Goal: Browse casually: Explore the website without a specific task or goal

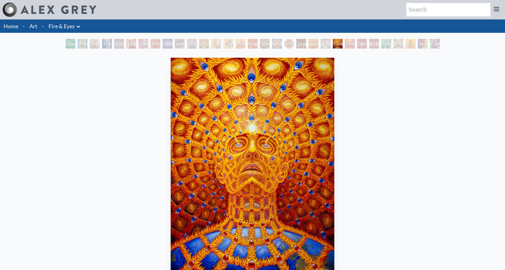
click at [321, 43] on div "Cosmic Elf" at bounding box center [325, 44] width 10 height 10
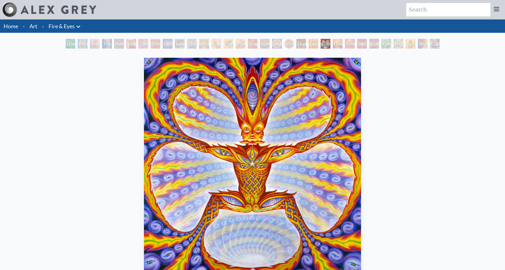
click at [308, 46] on div "Sunyata" at bounding box center [313, 44] width 10 height 10
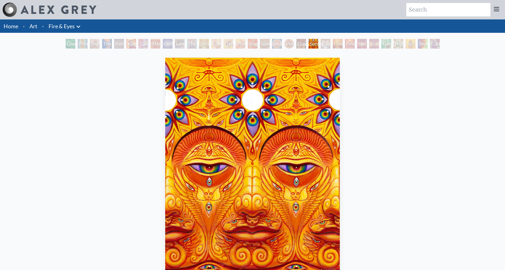
click at [296, 50] on div "Green Hand Pillar of Awareness Study for the Great Turn The Torch Rainbow Eye R…" at bounding box center [252, 45] width 376 height 12
click at [297, 44] on div "Guardian of Infinite Vision" at bounding box center [301, 44] width 10 height 10
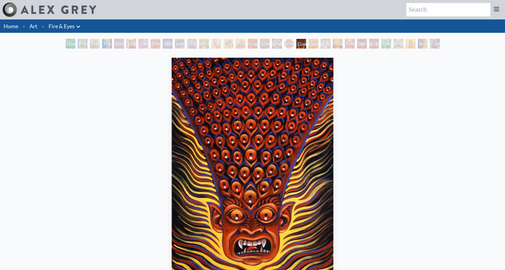
click at [66, 41] on div "Green Hand" at bounding box center [71, 44] width 10 height 10
